Goal: Transaction & Acquisition: Subscribe to service/newsletter

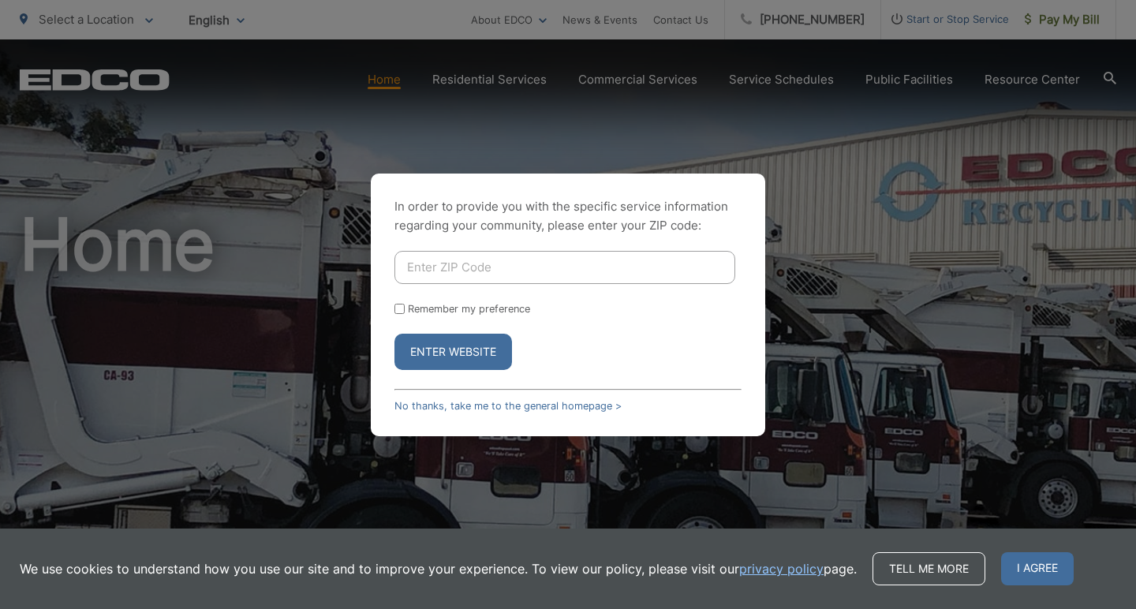
click at [598, 273] on input "Enter ZIP Code" at bounding box center [564, 267] width 341 height 33
type input "90275"
click at [481, 360] on button "Enter Website" at bounding box center [452, 352] width 117 height 36
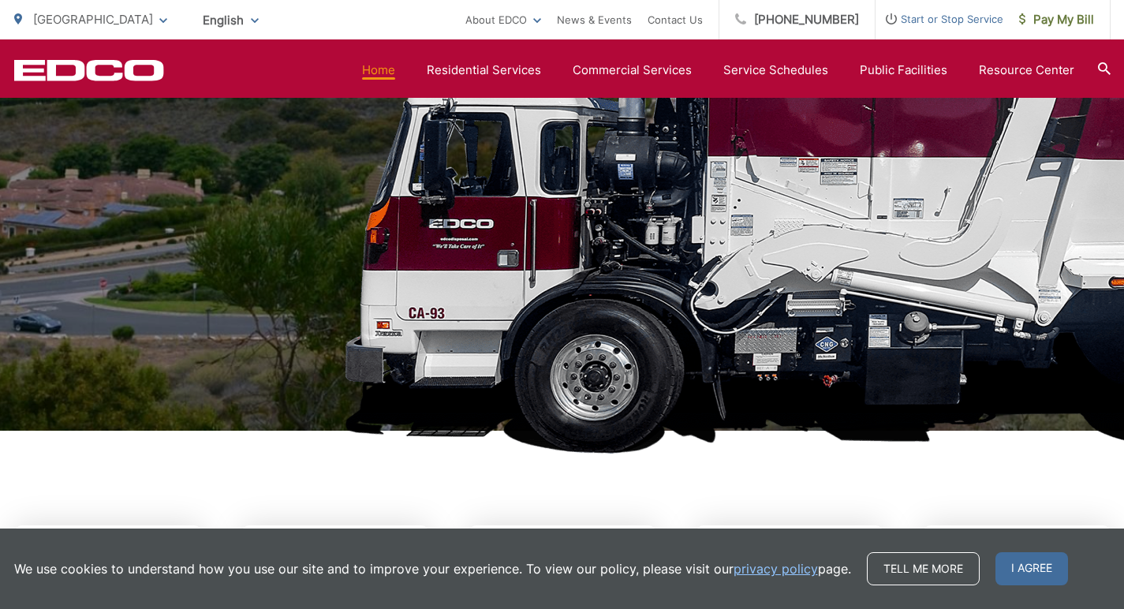
scroll to position [263, 0]
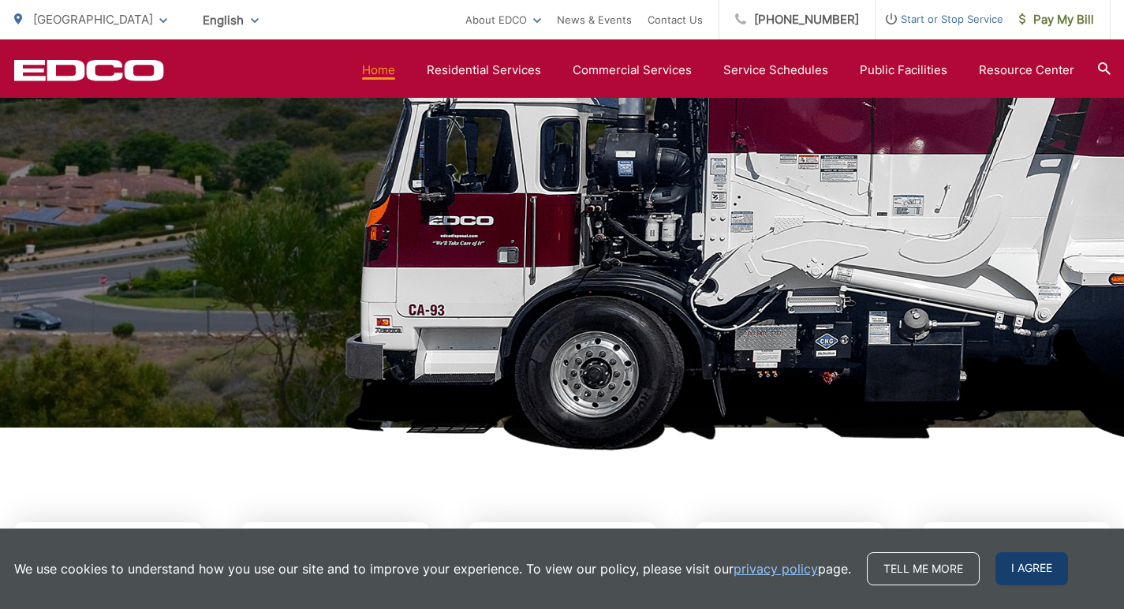
click at [1007, 570] on span "I agree" at bounding box center [1031, 568] width 73 height 33
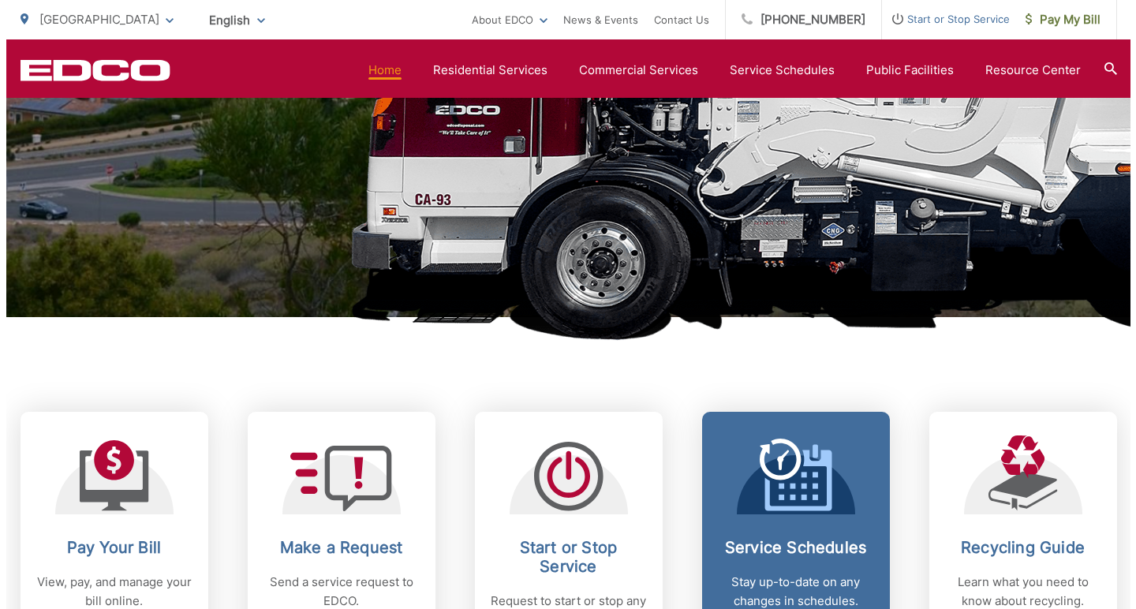
scroll to position [479, 0]
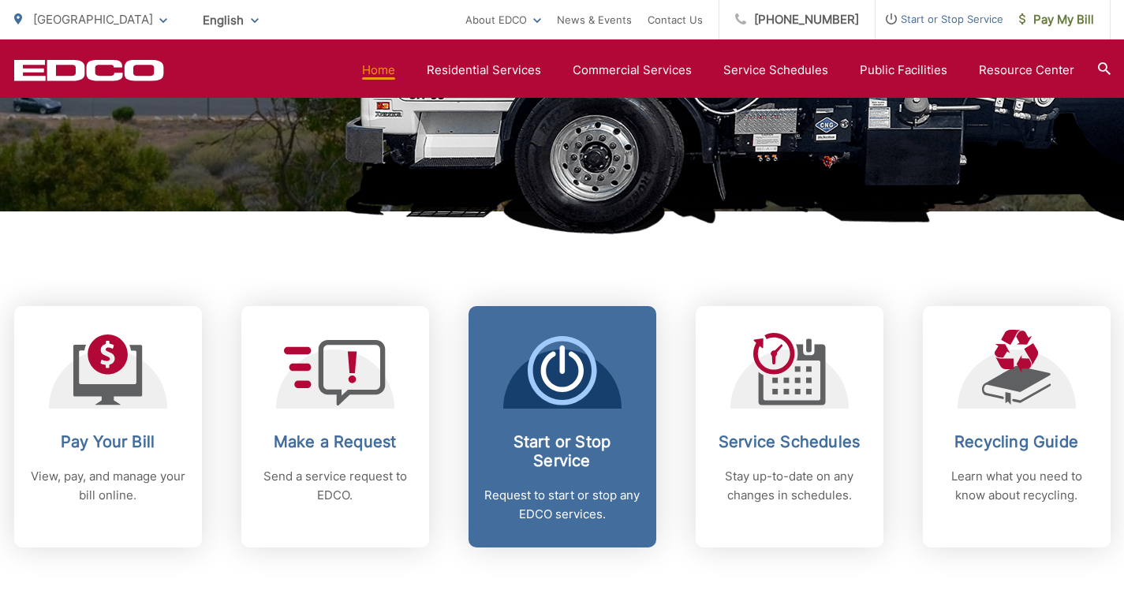
click at [558, 412] on span "Start or Stop Service Request to start or stop any EDCO services." at bounding box center [562, 426] width 188 height 241
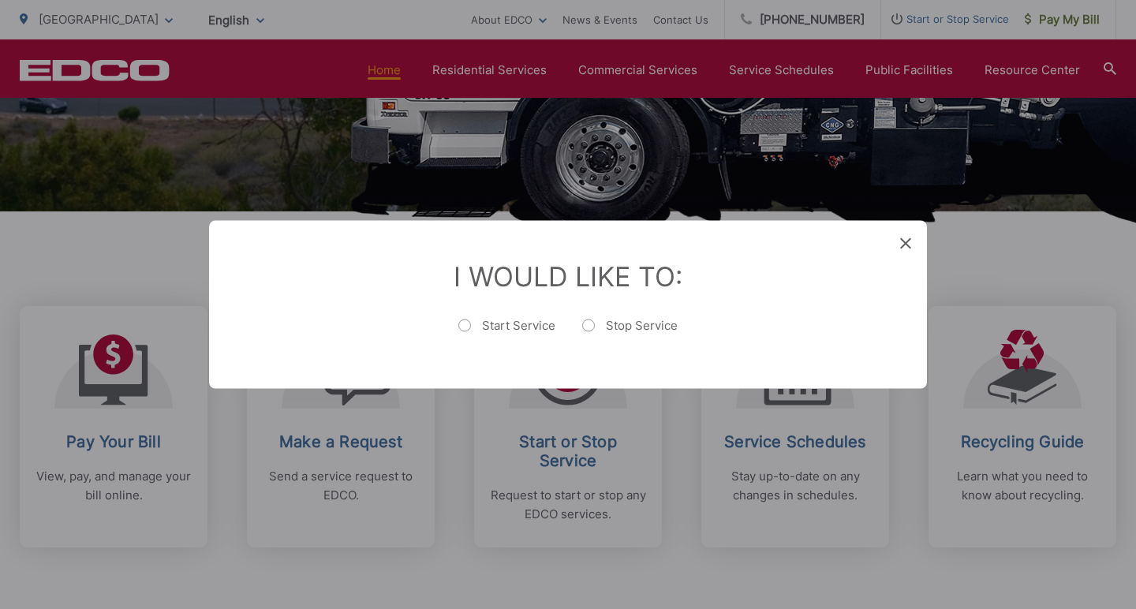
click at [533, 326] on label "Start Service" at bounding box center [506, 334] width 97 height 32
radio input "true"
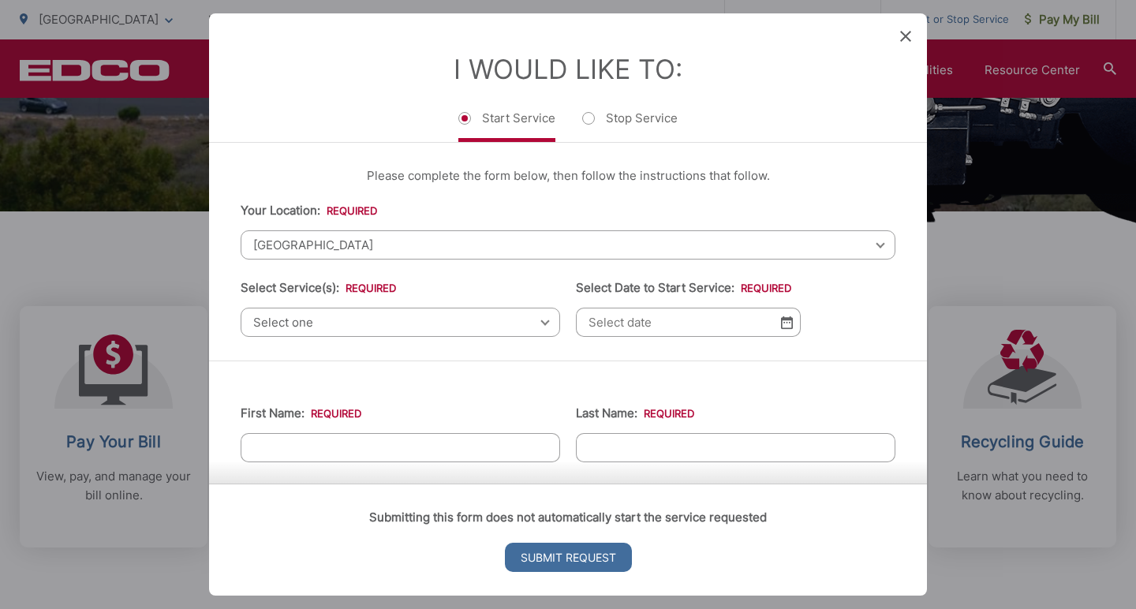
click at [382, 318] on span "Select one" at bounding box center [400, 322] width 319 height 29
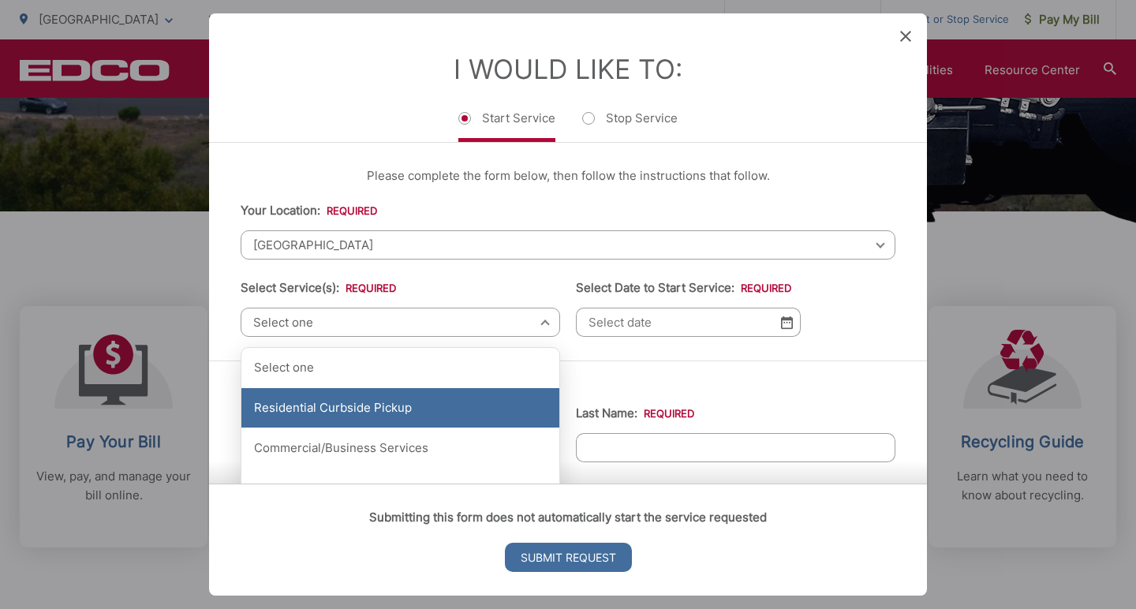
click at [468, 408] on div "Residential Curbside Pickup" at bounding box center [400, 407] width 318 height 39
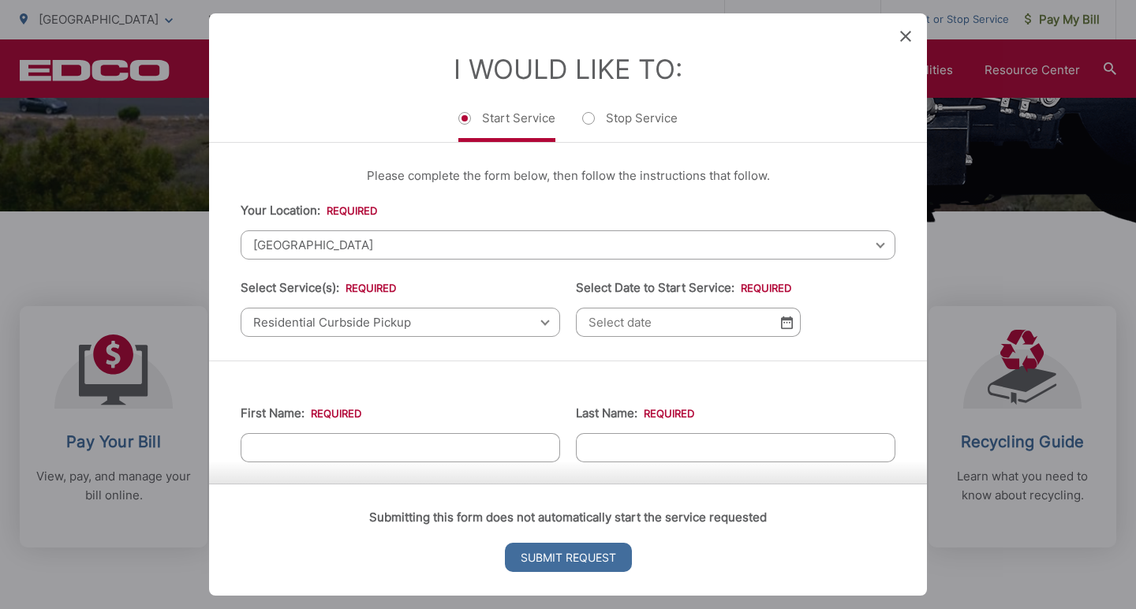
click at [697, 337] on input "Select Date to Start Service: *" at bounding box center [688, 322] width 225 height 29
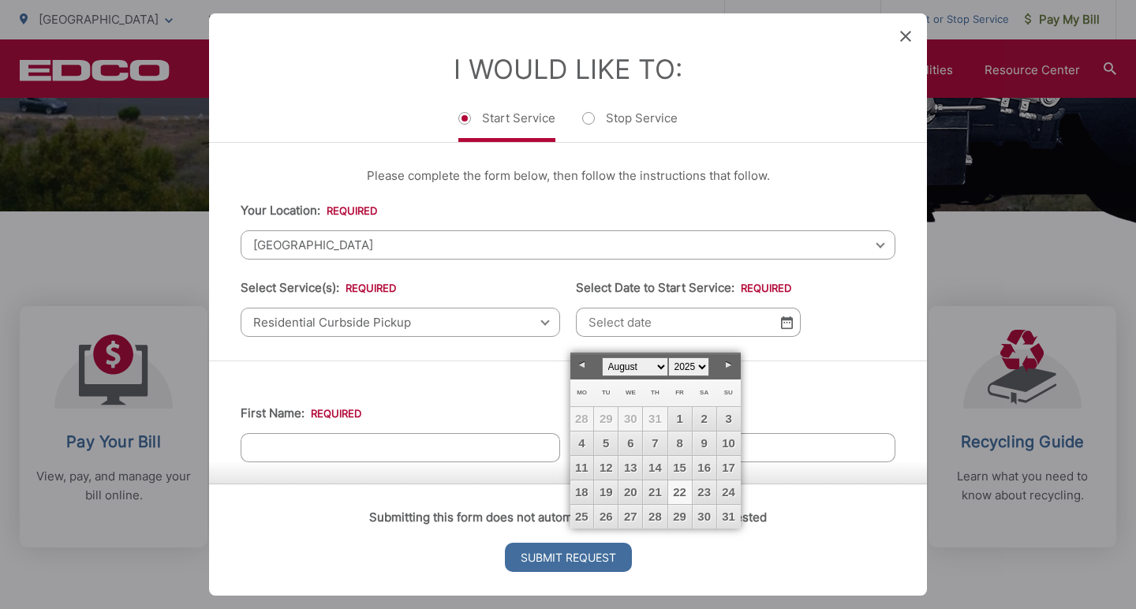
click at [729, 365] on link "Next" at bounding box center [729, 365] width 24 height 24
click at [681, 490] on link "26" at bounding box center [680, 492] width 24 height 24
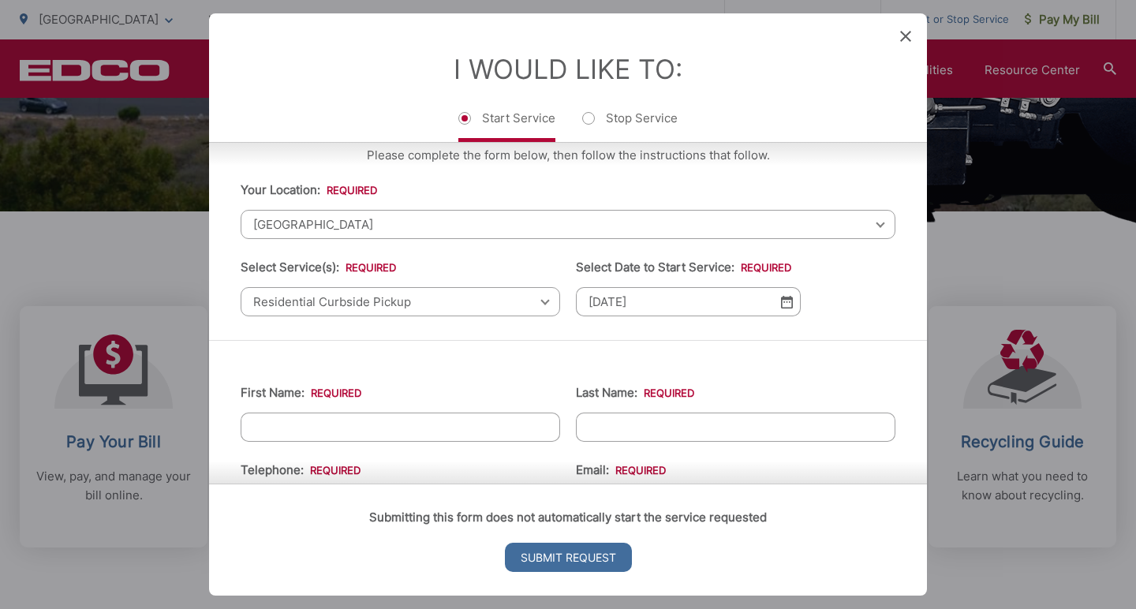
scroll to position [69, 0]
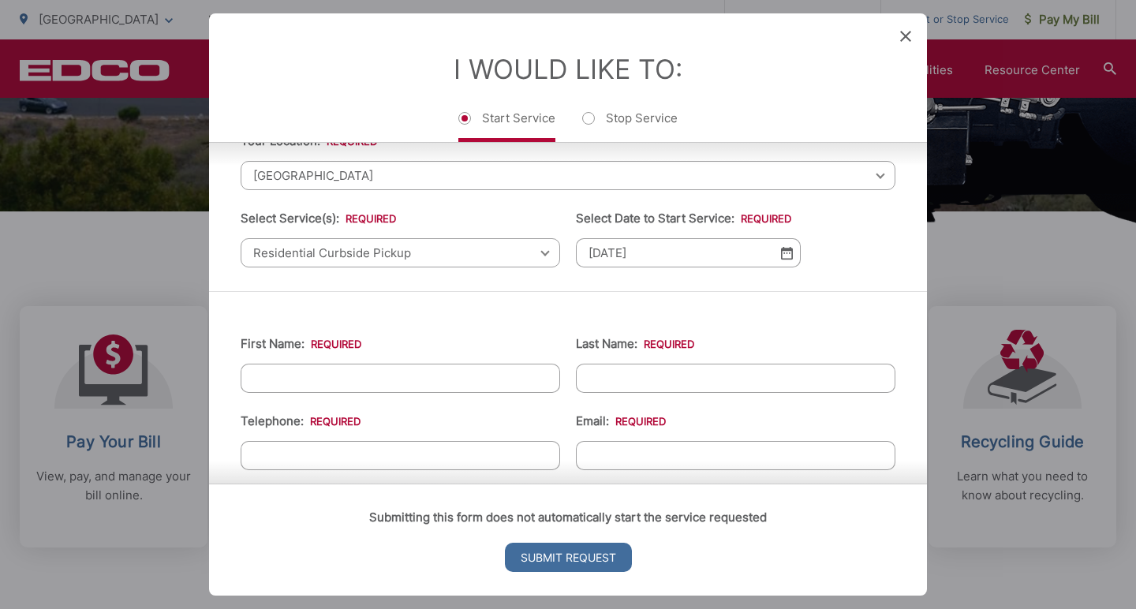
click at [757, 263] on input "09/26/2025" at bounding box center [688, 252] width 225 height 29
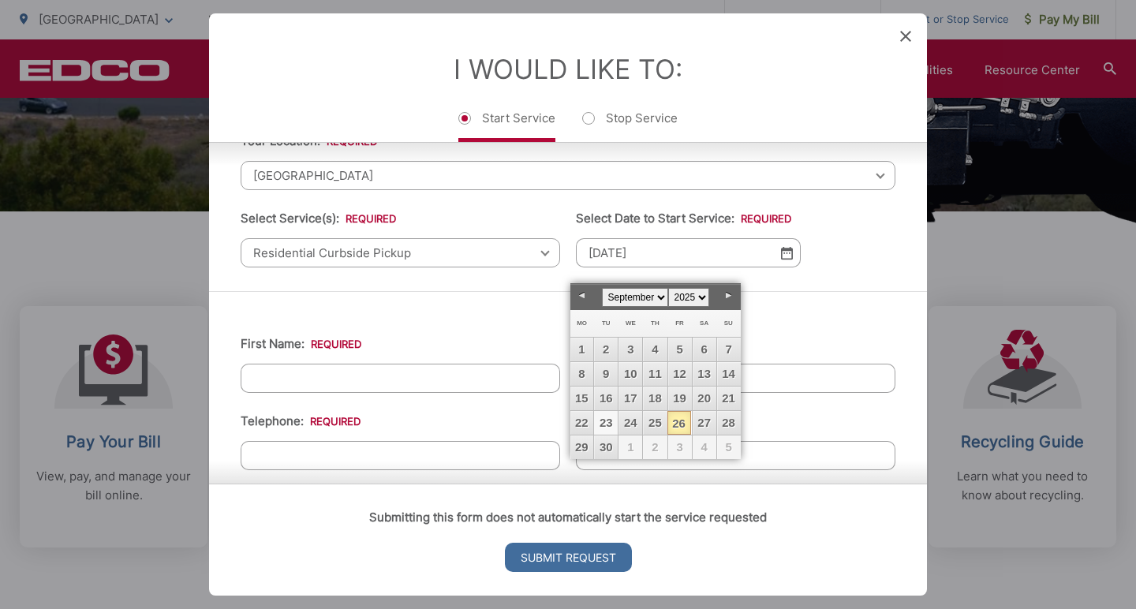
click at [610, 423] on link "23" at bounding box center [606, 423] width 24 height 24
type input "09/23/2025"
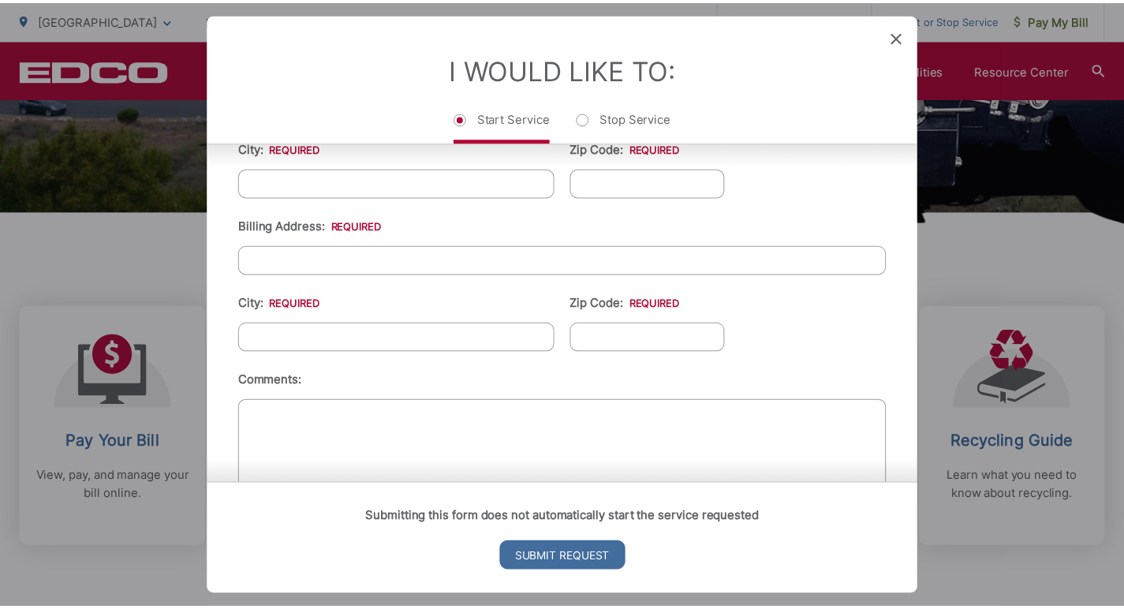
scroll to position [577, 0]
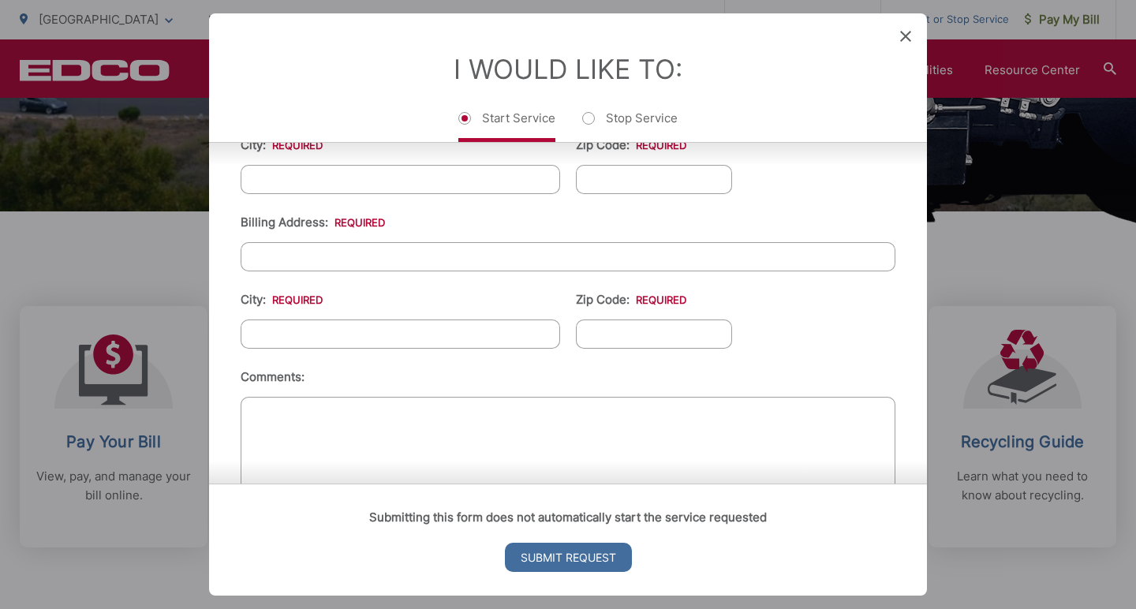
click at [905, 34] on icon at bounding box center [905, 36] width 11 height 11
